Goal: Information Seeking & Learning: Learn about a topic

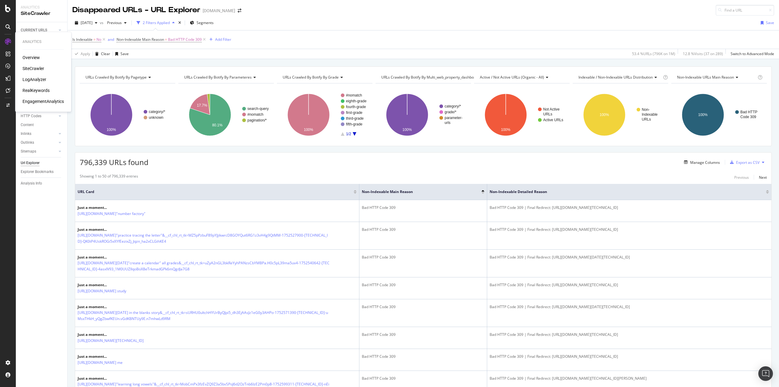
click at [40, 81] on div "LogAnalyzer" at bounding box center [35, 79] width 24 height 6
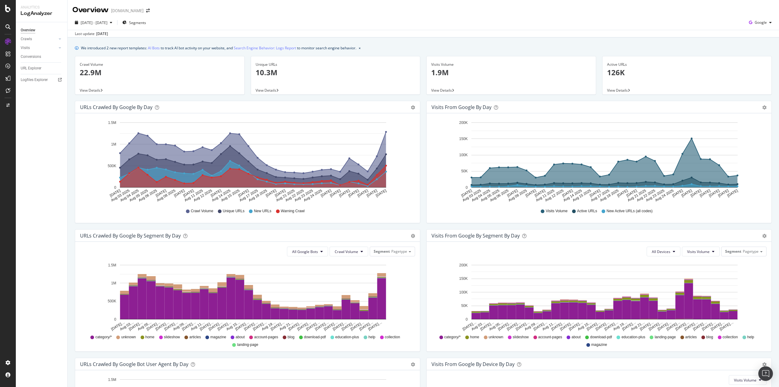
click at [33, 17] on div "LogAnalyzer" at bounding box center [42, 13] width 42 height 7
click at [41, 7] on div "Analytics" at bounding box center [42, 7] width 42 height 5
click at [5, 9] on icon at bounding box center [7, 8] width 5 height 7
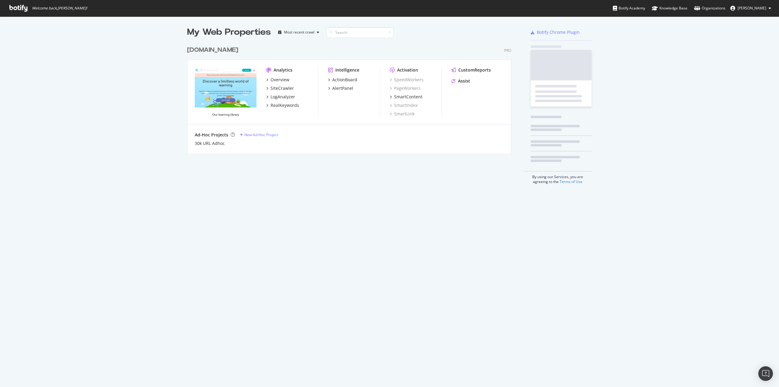
scroll to position [382, 769]
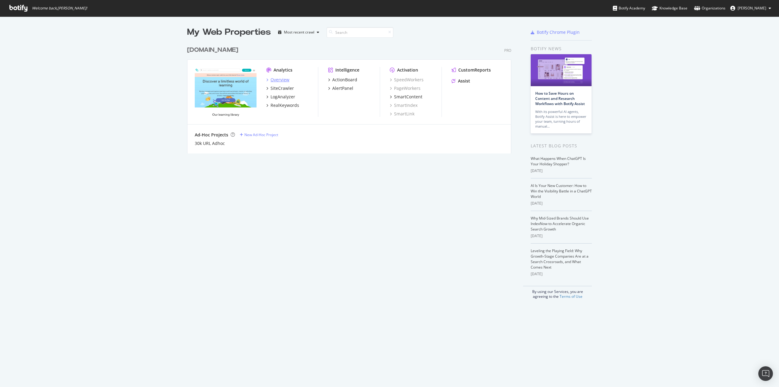
click at [277, 77] on div "Overview" at bounding box center [279, 80] width 19 height 6
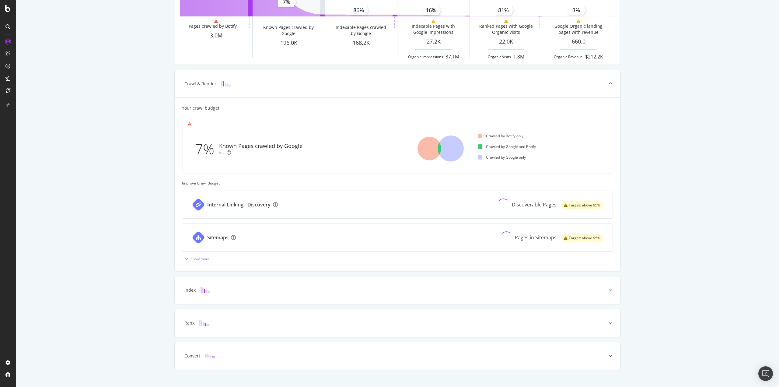
scroll to position [86, 0]
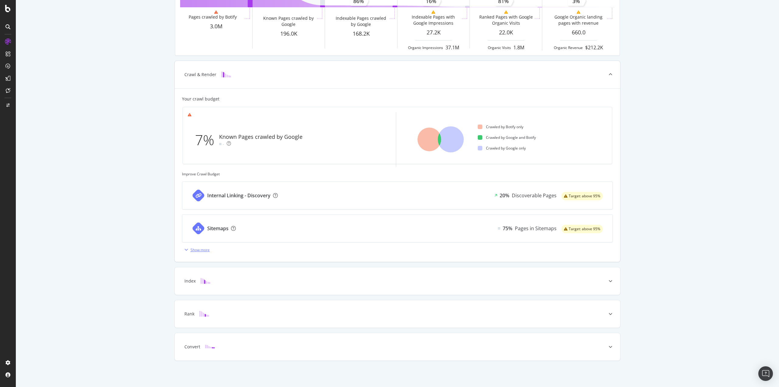
click at [196, 249] on div "Show more" at bounding box center [199, 249] width 19 height 5
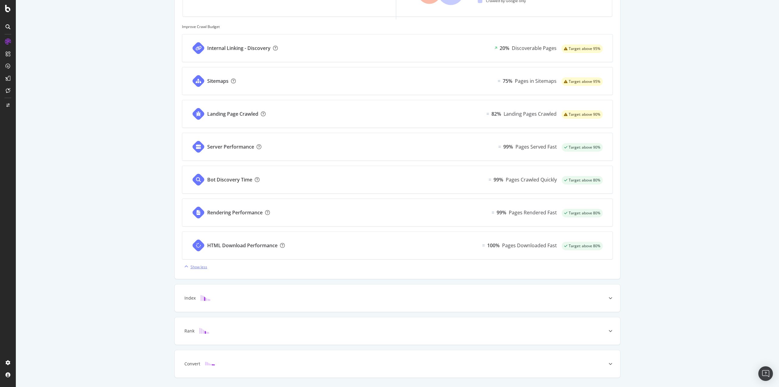
scroll to position [250, 0]
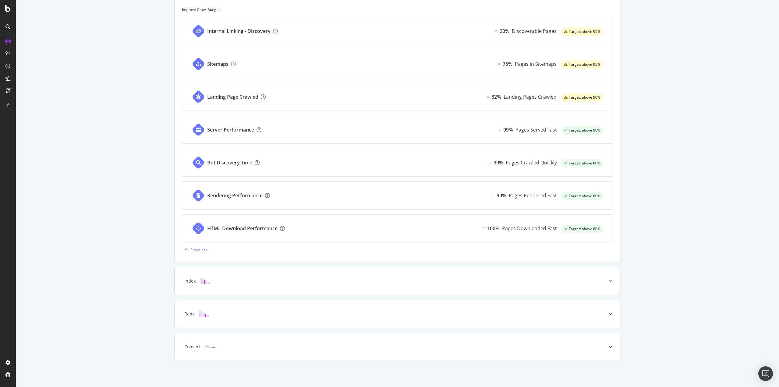
click at [602, 281] on div at bounding box center [609, 280] width 19 height 27
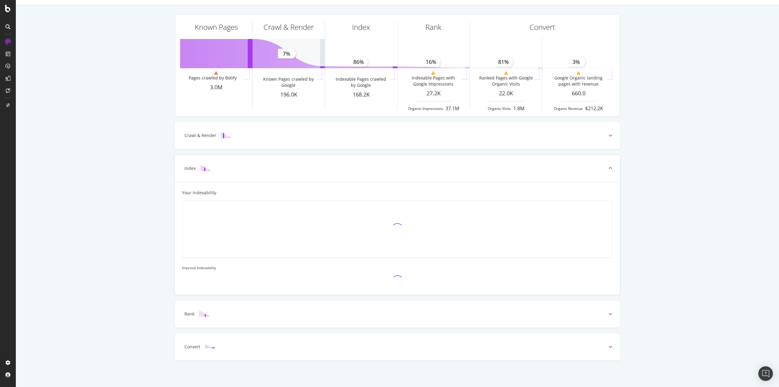
scroll to position [25, 0]
click at [605, 319] on div at bounding box center [609, 313] width 19 height 27
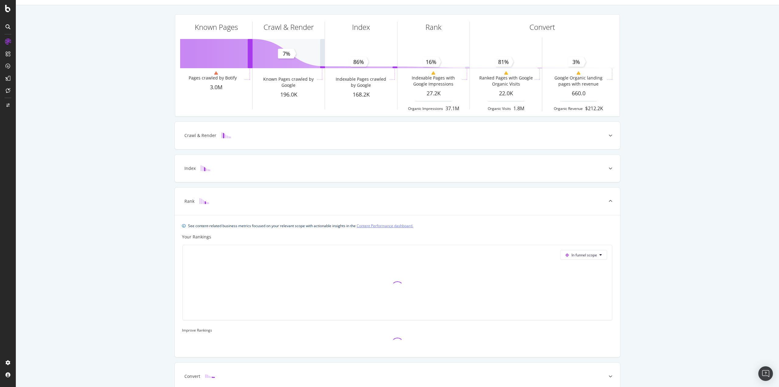
scroll to position [54, 0]
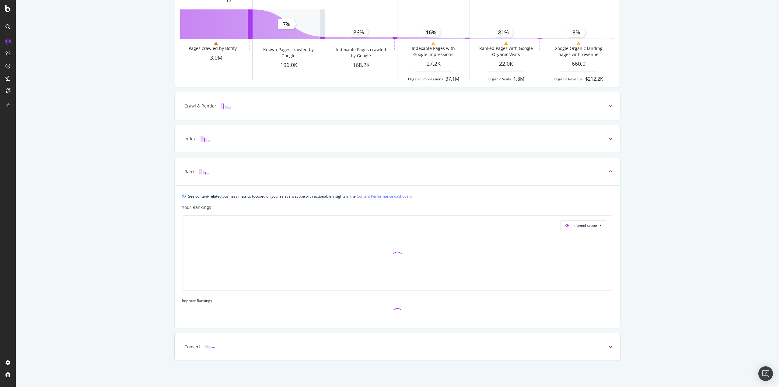
click at [601, 349] on div at bounding box center [609, 346] width 19 height 27
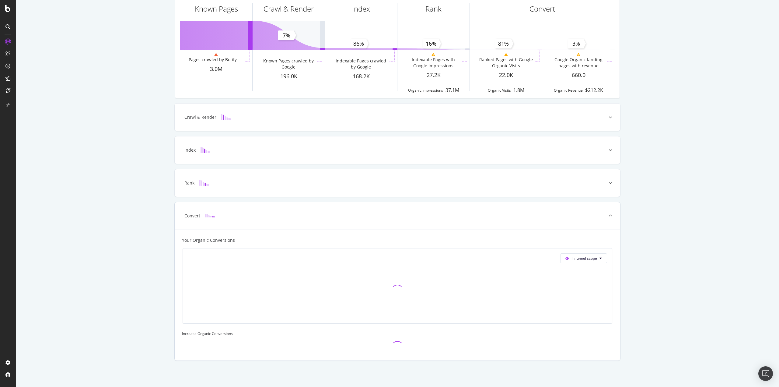
scroll to position [104, 0]
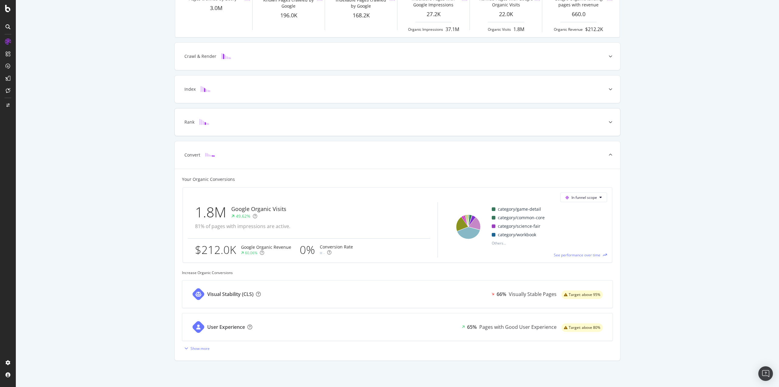
click at [252, 127] on div "Rank" at bounding box center [397, 121] width 445 height 27
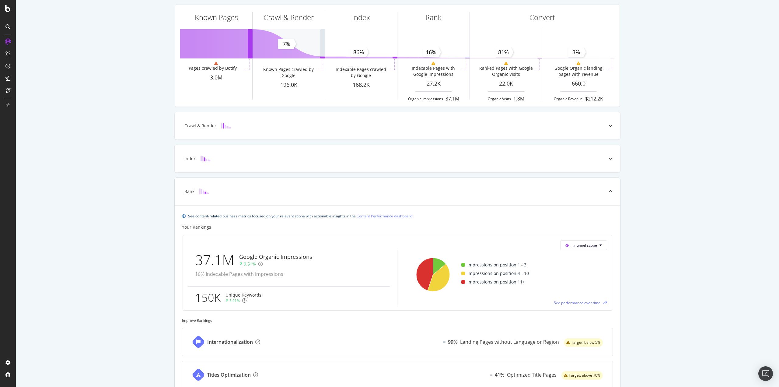
scroll to position [0, 0]
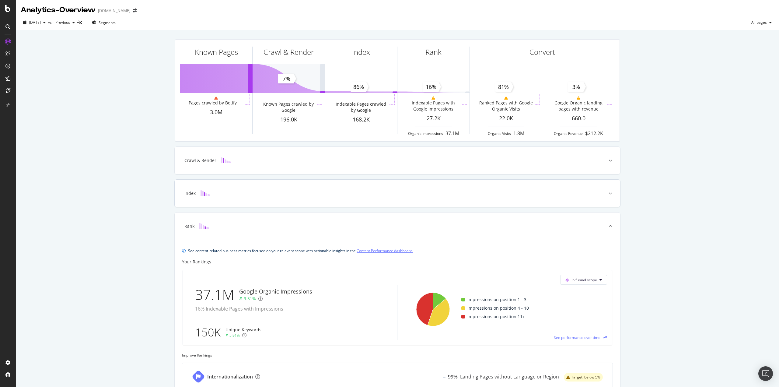
click at [270, 195] on div "Index" at bounding box center [387, 193] width 421 height 6
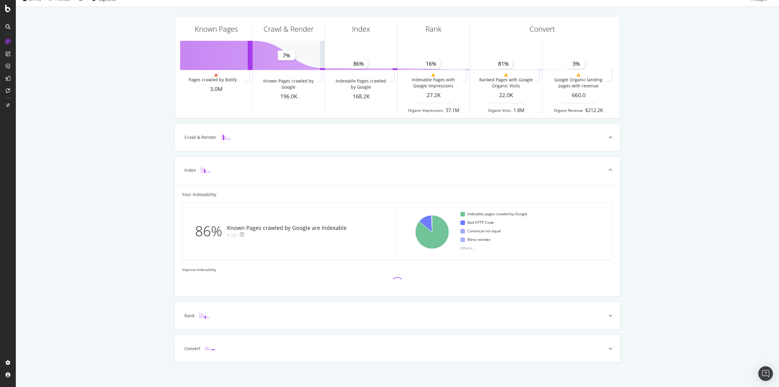
scroll to position [25, 0]
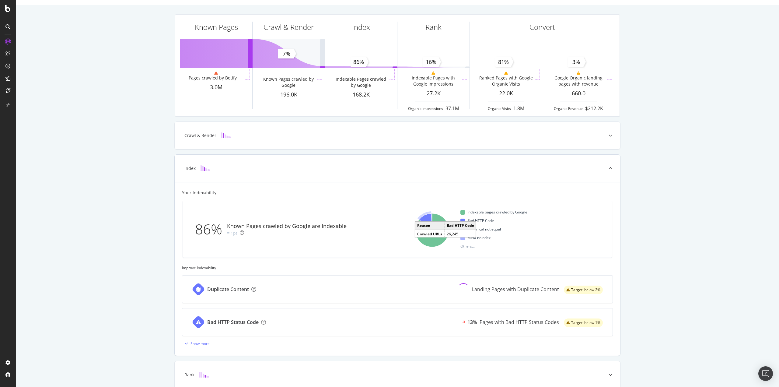
click at [426, 220] on icon "A chart." at bounding box center [425, 221] width 13 height 17
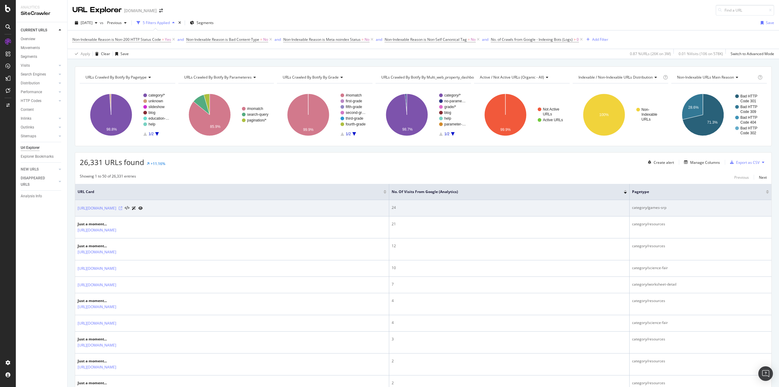
click at [122, 209] on icon at bounding box center [121, 208] width 4 height 4
click at [122, 207] on icon at bounding box center [121, 208] width 4 height 4
click at [116, 208] on link "[URL][DOMAIN_NAME]" at bounding box center [97, 208] width 39 height 6
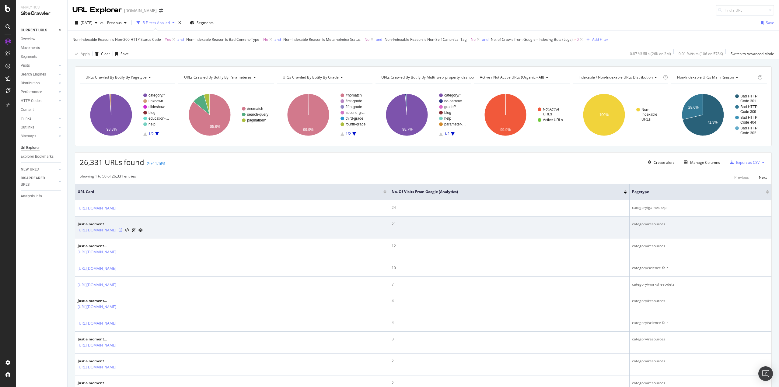
click at [122, 231] on icon at bounding box center [121, 230] width 4 height 4
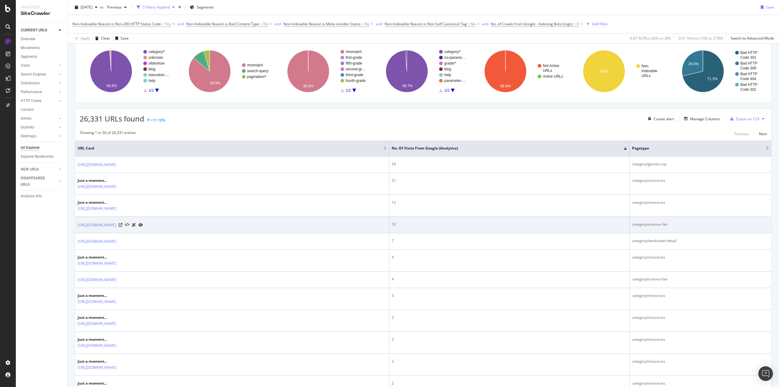
scroll to position [61, 0]
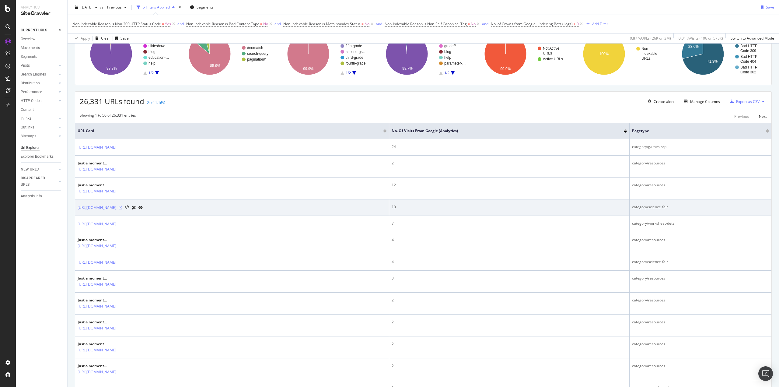
click at [122, 208] on icon at bounding box center [121, 208] width 4 height 4
drag, startPoint x: 195, startPoint y: 209, endPoint x: 77, endPoint y: 207, distance: 117.7
click at [77, 207] on td "[URL][DOMAIN_NAME]" at bounding box center [232, 207] width 314 height 16
copy link "[URL][DOMAIN_NAME]"
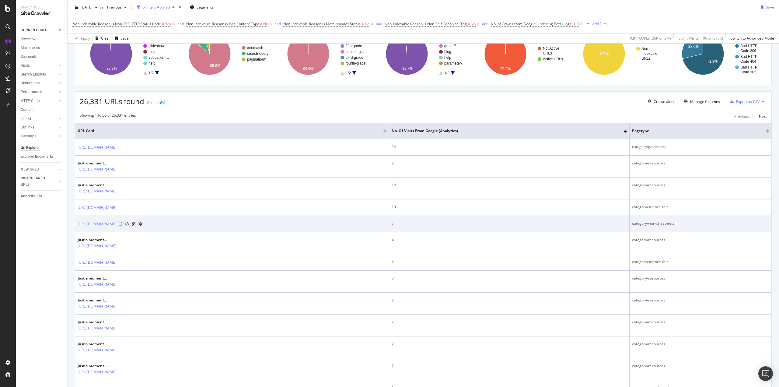
click at [122, 225] on icon at bounding box center [121, 224] width 4 height 4
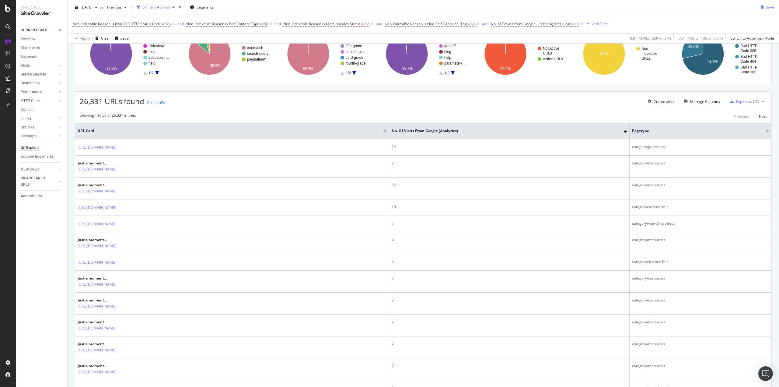
click at [37, 249] on div "CURRENT URLS Overview Movements Segments Visits Analysis Orphan URLs Search Eng…" at bounding box center [41, 204] width 51 height 364
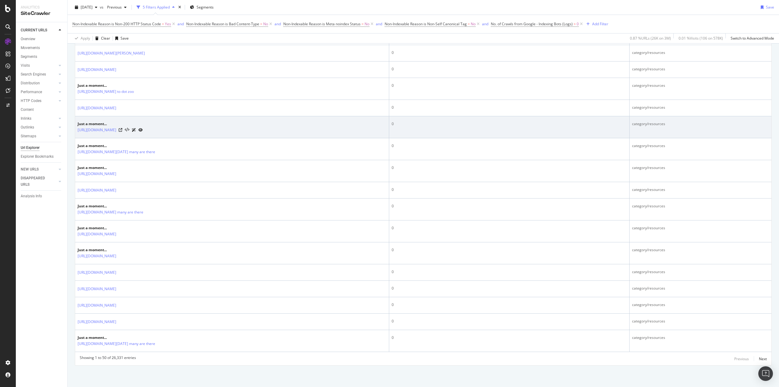
scroll to position [812, 0]
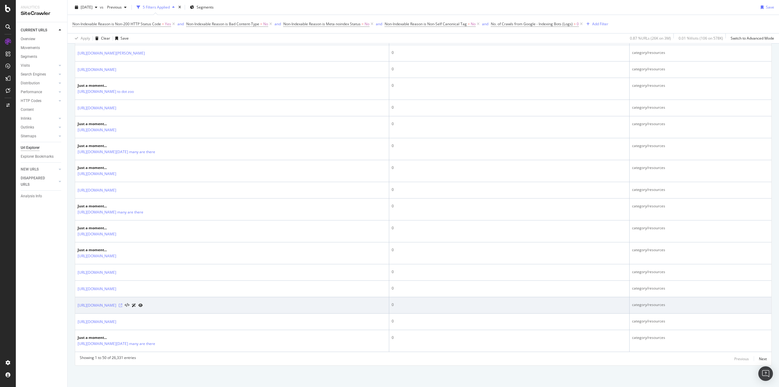
click at [122, 304] on icon at bounding box center [121, 305] width 4 height 4
